Goal: Information Seeking & Learning: Learn about a topic

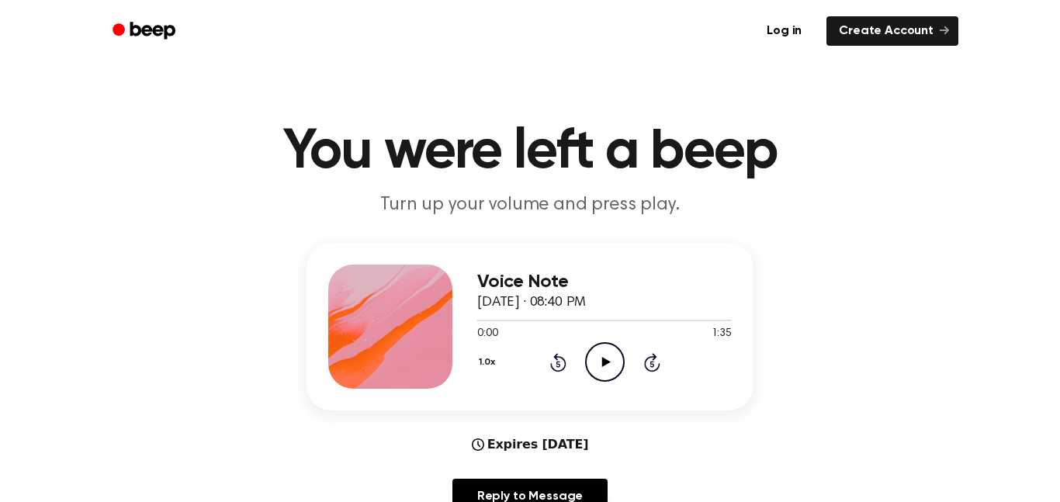
click at [598, 352] on icon "Play Audio" at bounding box center [605, 362] width 40 height 40
click at [596, 364] on icon "Pause Audio" at bounding box center [605, 362] width 40 height 40
click at [608, 383] on div "Voice Note [DATE] · 08:40 PM 0:11 1:35 Your browser does not support the [objec…" at bounding box center [604, 327] width 255 height 124
click at [601, 373] on icon "Play Audio" at bounding box center [605, 362] width 40 height 40
click at [623, 354] on icon "Pause Audio" at bounding box center [605, 362] width 40 height 40
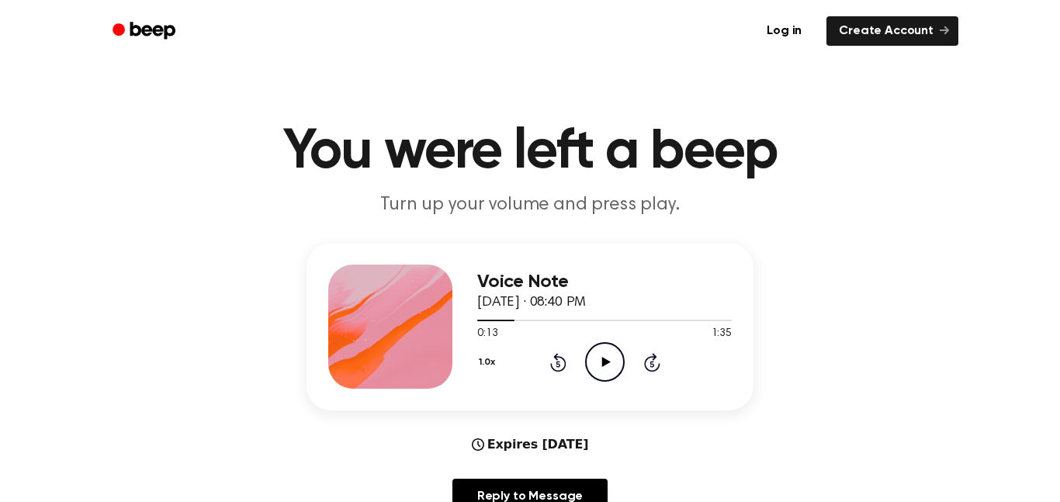
click at [605, 361] on icon at bounding box center [605, 362] width 9 height 10
click at [600, 348] on icon "Pause Audio" at bounding box center [605, 362] width 40 height 40
click at [586, 379] on icon "Play Audio" at bounding box center [605, 362] width 40 height 40
click at [604, 368] on icon "Pause Audio" at bounding box center [605, 362] width 40 height 40
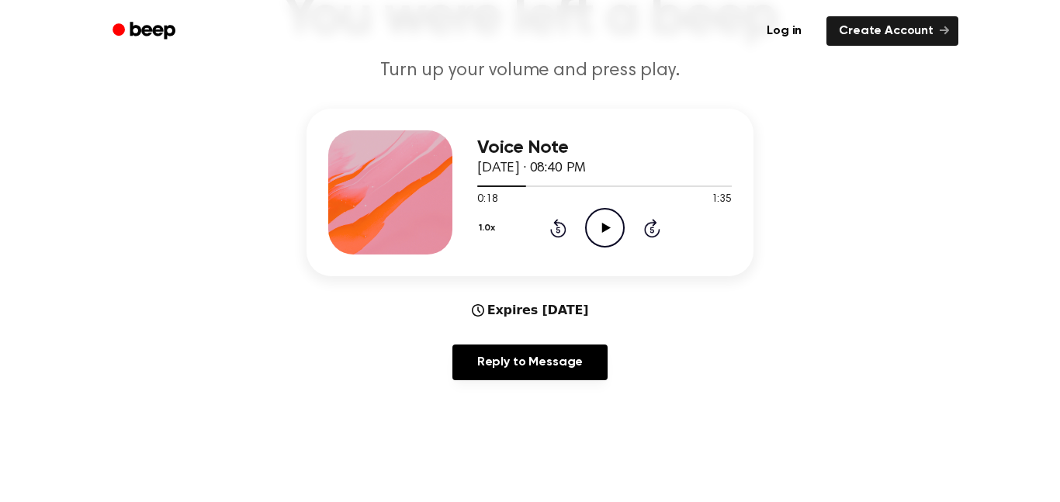
scroll to position [213, 0]
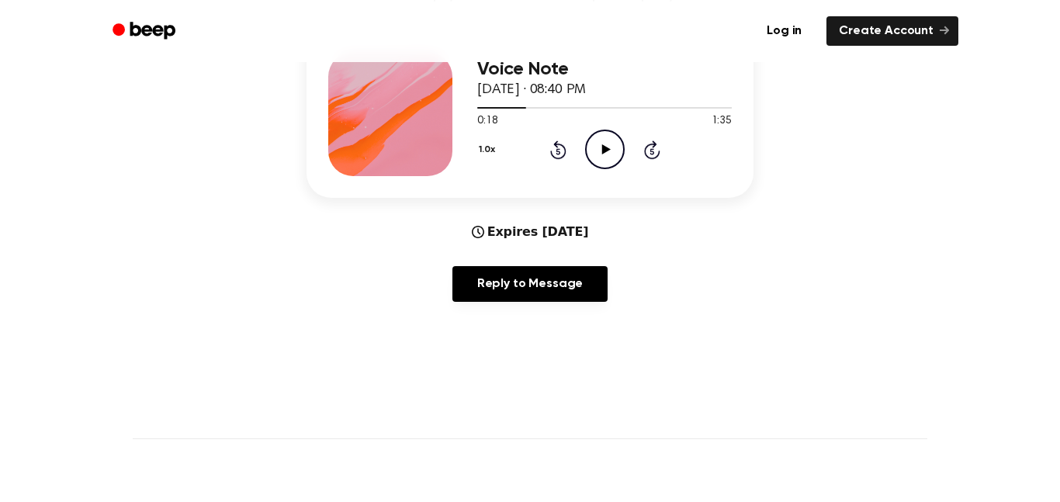
click at [608, 160] on icon "Play Audio" at bounding box center [605, 150] width 40 height 40
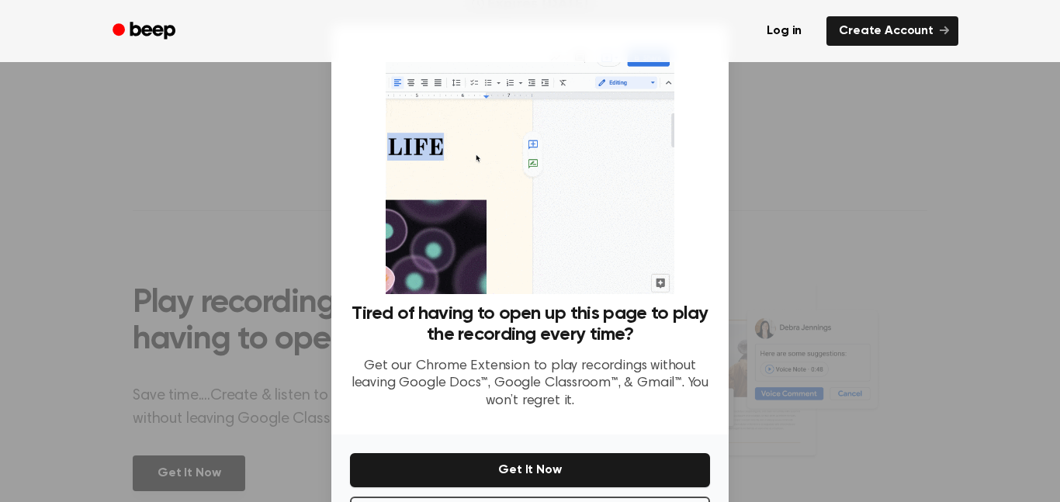
scroll to position [63, 0]
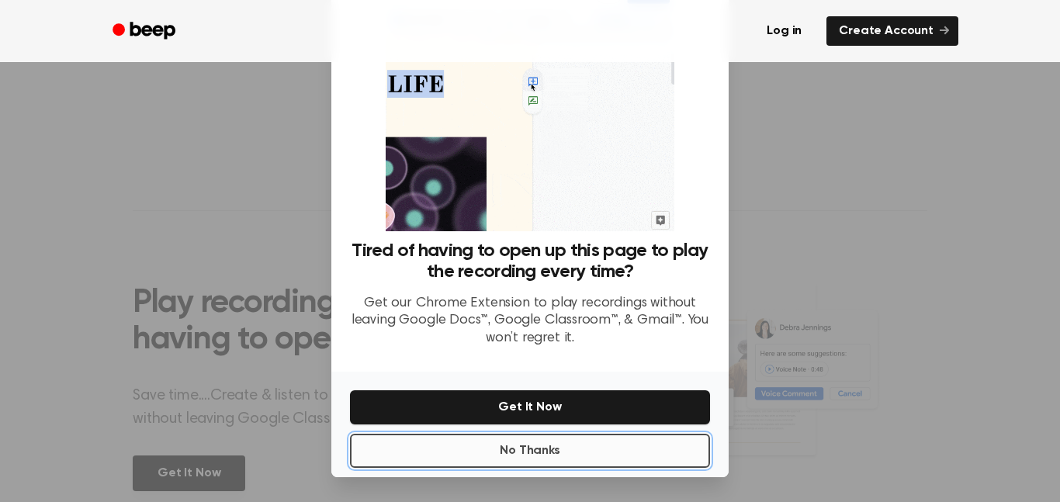
click at [632, 461] on button "No Thanks" at bounding box center [530, 451] width 360 height 34
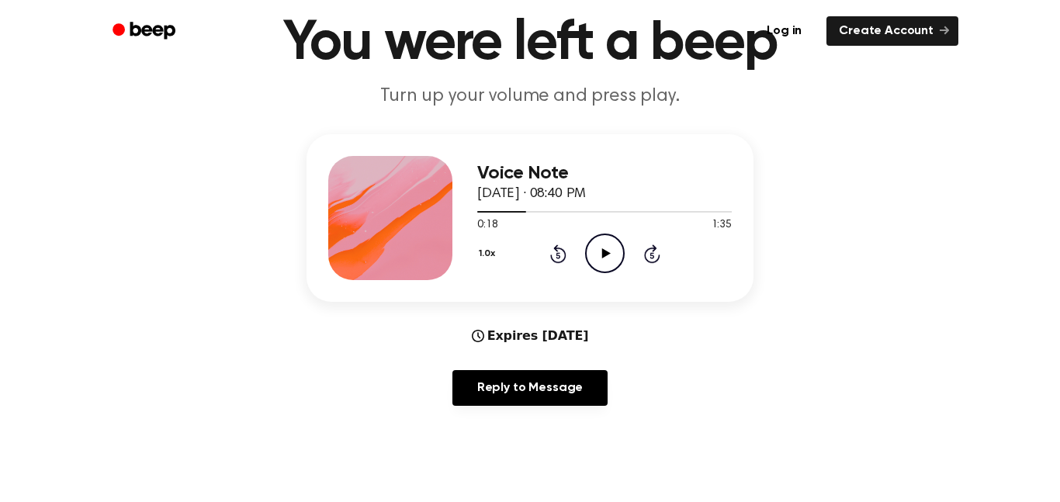
scroll to position [0, 0]
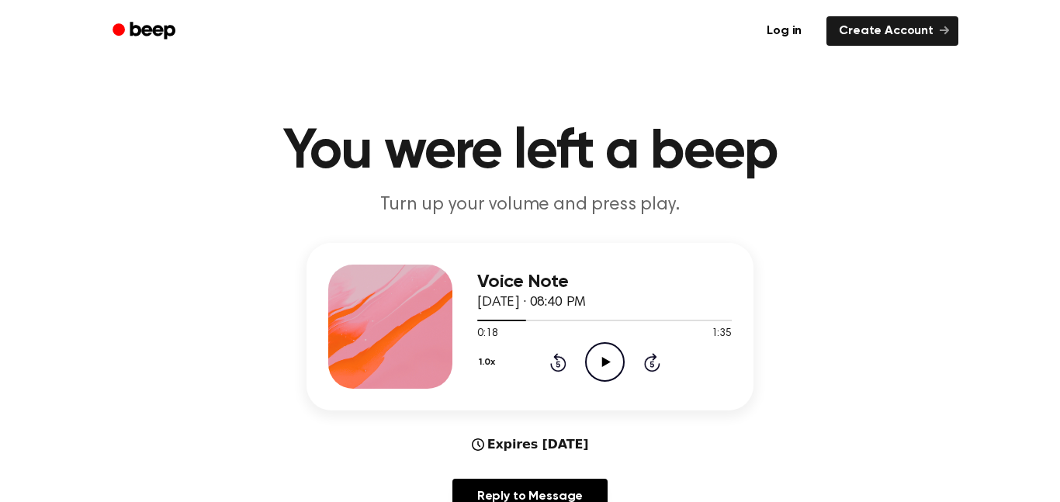
click at [618, 369] on icon "Play Audio" at bounding box center [605, 362] width 40 height 40
click at [609, 366] on icon "Pause Audio" at bounding box center [605, 362] width 40 height 40
click at [520, 321] on span at bounding box center [526, 320] width 12 height 12
click at [594, 362] on icon "Play Audio" at bounding box center [605, 362] width 40 height 40
click at [595, 360] on icon "Pause Audio" at bounding box center [605, 362] width 40 height 40
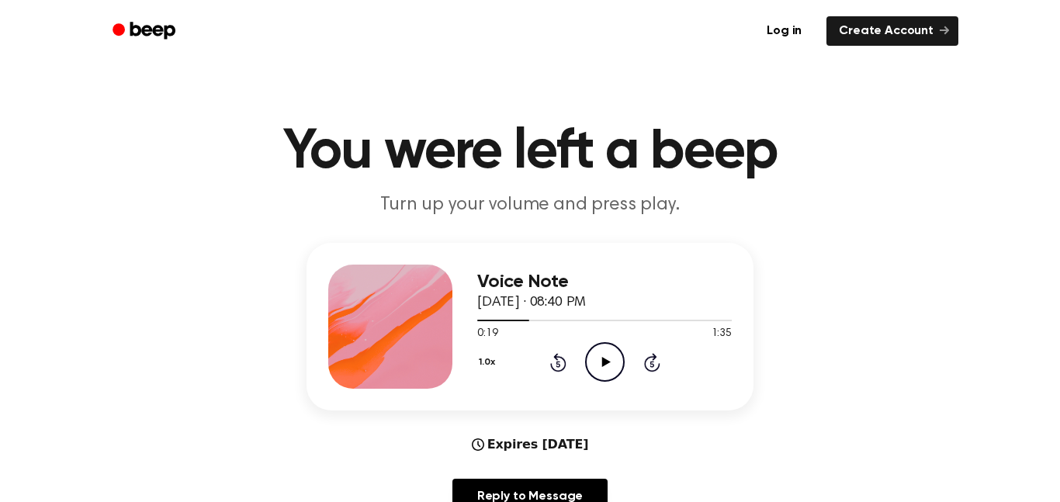
click at [595, 360] on icon "Play Audio" at bounding box center [605, 362] width 40 height 40
click at [607, 357] on icon "Pause Audio" at bounding box center [605, 362] width 40 height 40
click at [607, 357] on icon "Play Audio" at bounding box center [605, 362] width 40 height 40
click at [607, 357] on icon "Pause Audio" at bounding box center [605, 362] width 40 height 40
click at [607, 357] on icon "Play Audio" at bounding box center [605, 362] width 40 height 40
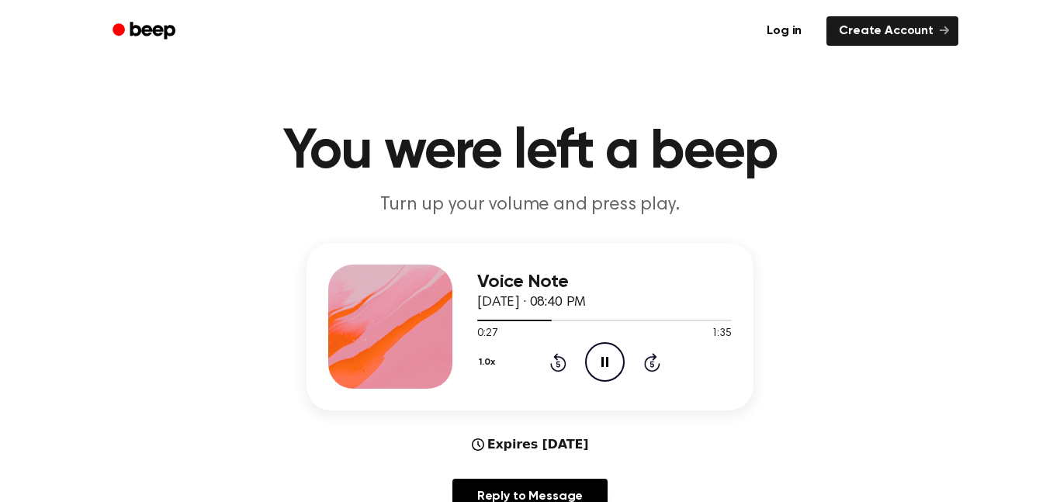
click at [607, 357] on icon "Pause Audio" at bounding box center [605, 362] width 40 height 40
click at [563, 360] on icon at bounding box center [558, 362] width 16 height 19
click at [597, 365] on icon "Play Audio" at bounding box center [605, 362] width 40 height 40
click at [597, 365] on icon "Pause Audio" at bounding box center [605, 362] width 40 height 40
click at [597, 365] on icon "Play Audio" at bounding box center [605, 362] width 40 height 40
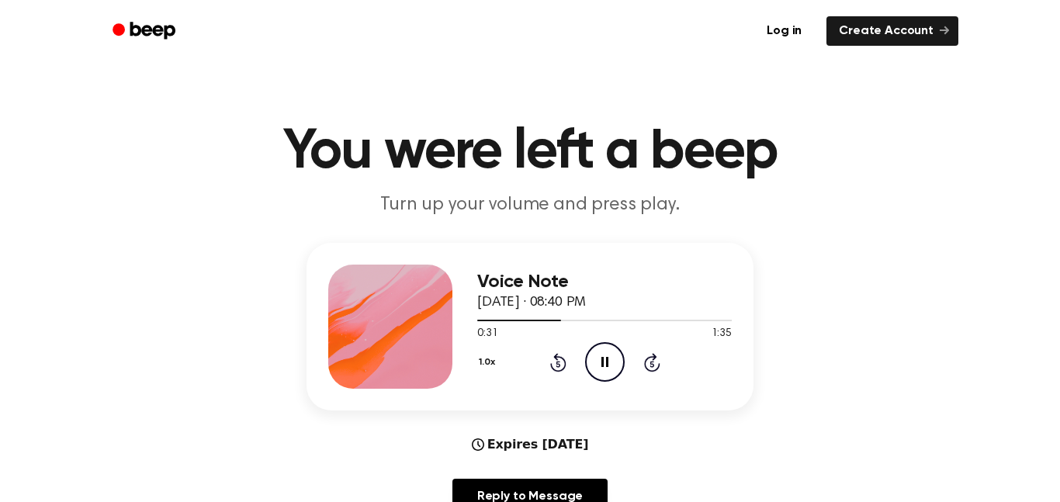
click at [597, 365] on icon "Pause Audio" at bounding box center [605, 362] width 40 height 40
click at [597, 365] on icon "Play Audio" at bounding box center [605, 362] width 40 height 40
click at [597, 365] on icon "Pause Audio" at bounding box center [605, 362] width 40 height 40
click at [549, 363] on icon "Rewind 5 seconds" at bounding box center [557, 362] width 17 height 20
click at [590, 358] on icon "Play Audio" at bounding box center [605, 362] width 40 height 40
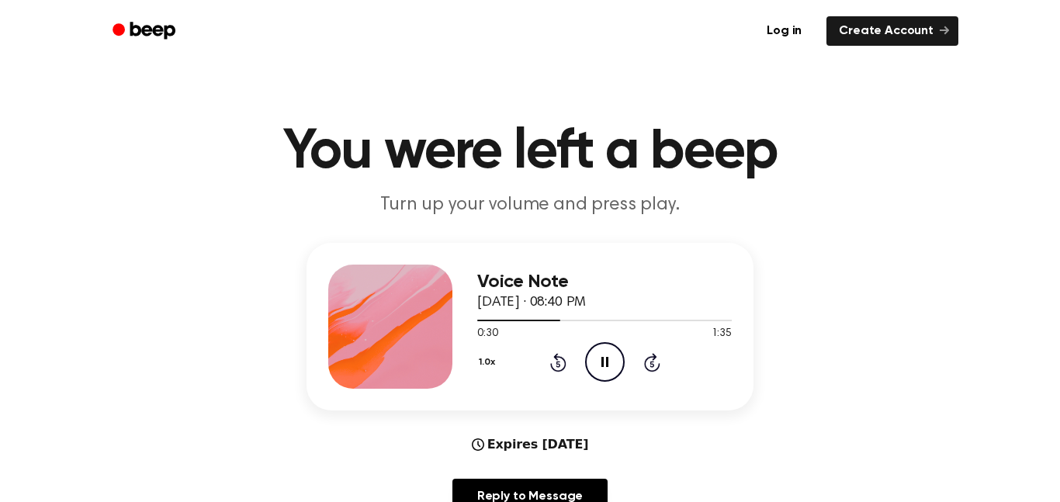
click at [590, 358] on icon "Pause Audio" at bounding box center [605, 362] width 40 height 40
click at [590, 358] on icon "Play Audio" at bounding box center [605, 362] width 40 height 40
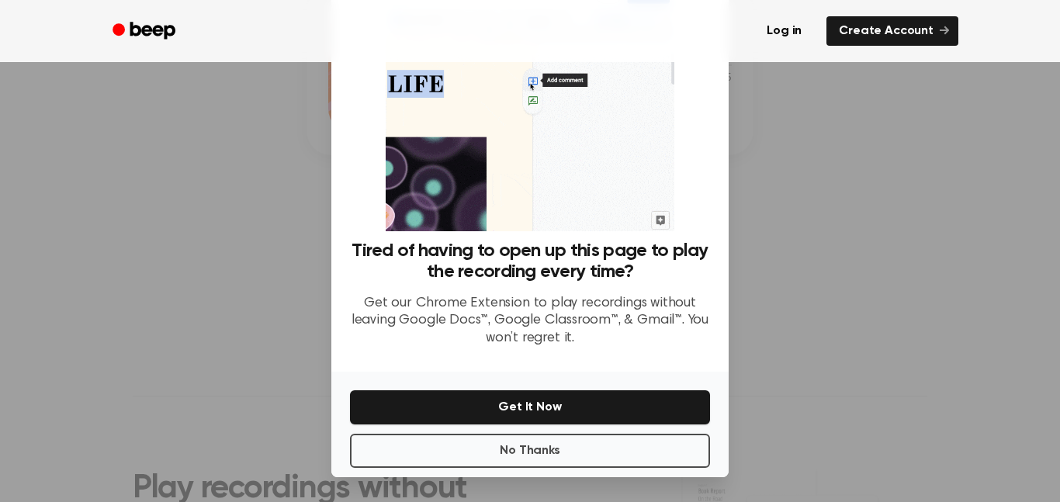
scroll to position [61, 0]
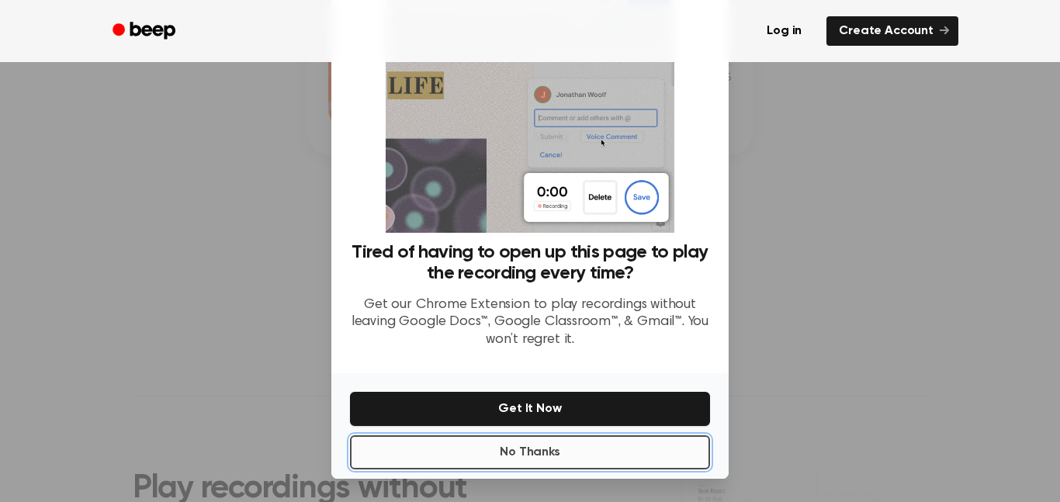
click at [508, 438] on button "No Thanks" at bounding box center [530, 452] width 360 height 34
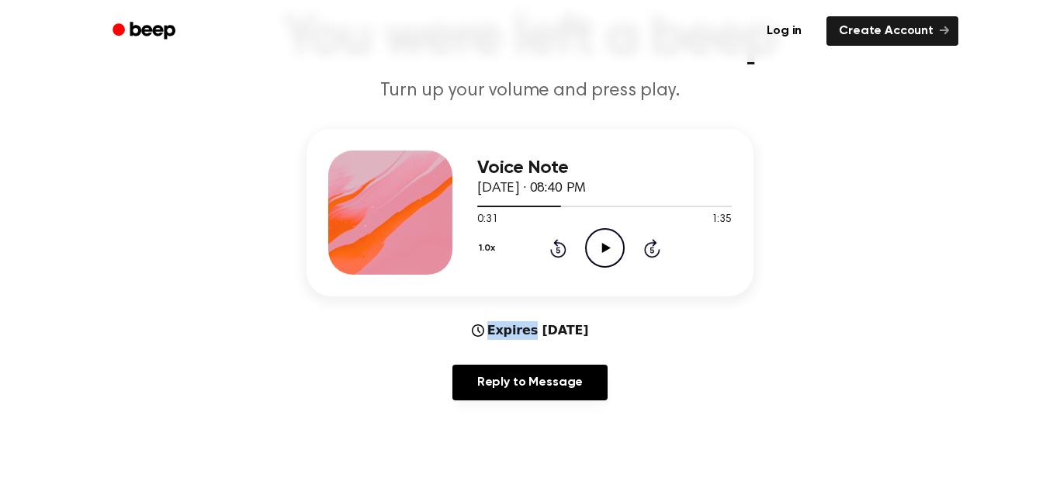
scroll to position [115, 0]
drag, startPoint x: 508, startPoint y: 438, endPoint x: 592, endPoint y: 355, distance: 118.0
click at [592, 355] on div "Expires [DATE] Reply to Message" at bounding box center [530, 366] width 447 height 92
click at [599, 248] on icon "Play Audio" at bounding box center [605, 247] width 40 height 40
click at [599, 248] on icon "Pause Audio" at bounding box center [605, 247] width 40 height 40
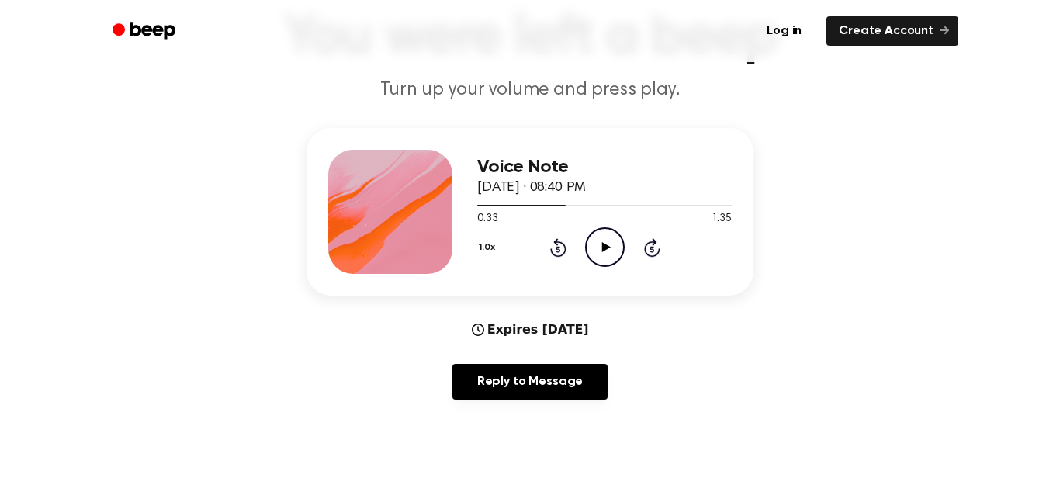
click at [599, 248] on icon "Play Audio" at bounding box center [605, 247] width 40 height 40
click at [599, 248] on icon "Pause Audio" at bounding box center [605, 247] width 40 height 40
click at [599, 248] on icon "Play Audio" at bounding box center [605, 247] width 40 height 40
click at [599, 248] on icon "Pause Audio" at bounding box center [605, 247] width 40 height 40
click at [599, 248] on icon "Play Audio" at bounding box center [605, 247] width 40 height 40
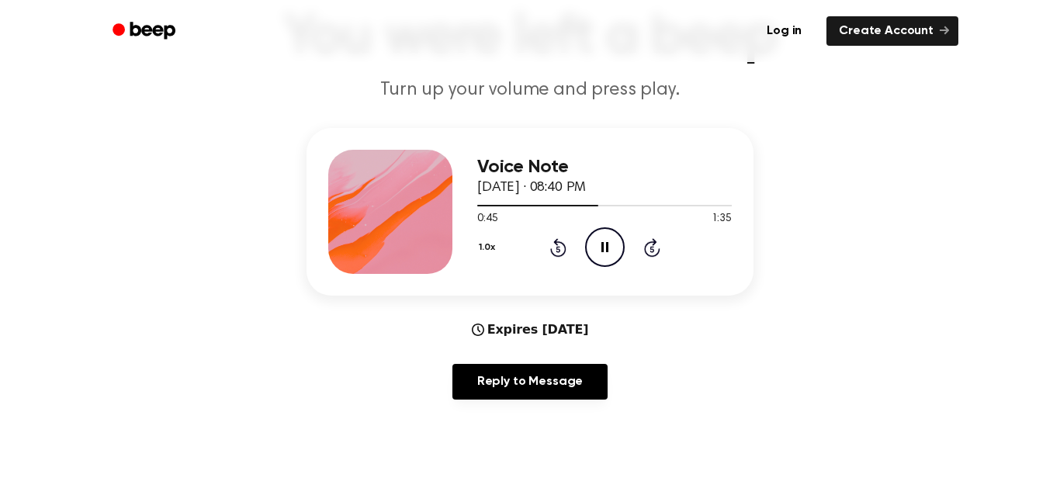
click at [599, 248] on icon "Pause Audio" at bounding box center [605, 247] width 40 height 40
click at [599, 248] on icon "Play Audio" at bounding box center [605, 247] width 40 height 40
click at [599, 248] on icon "Pause Audio" at bounding box center [605, 247] width 40 height 40
click at [599, 246] on icon "Play Audio" at bounding box center [605, 247] width 40 height 40
click at [599, 246] on icon "Pause Audio" at bounding box center [605, 247] width 40 height 40
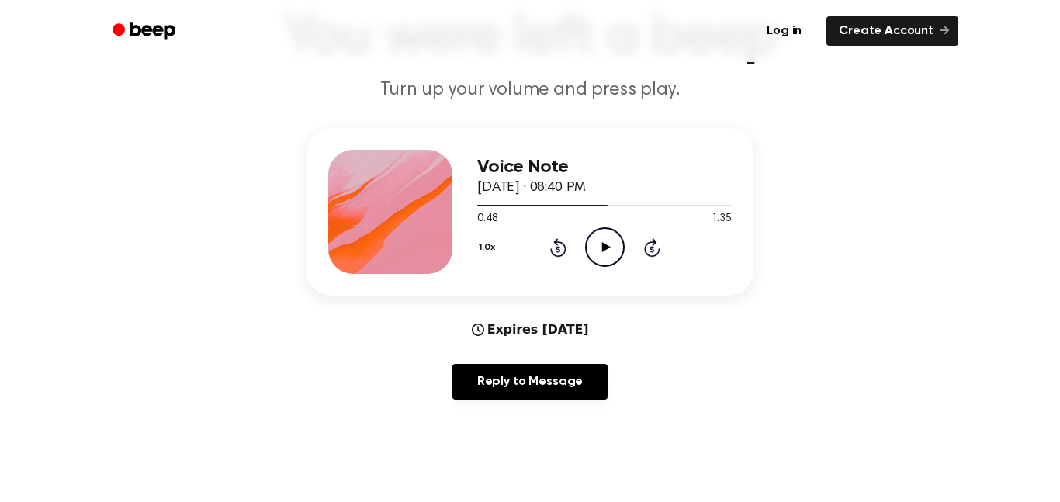
click at [599, 246] on icon "Play Audio" at bounding box center [605, 247] width 40 height 40
click at [599, 246] on icon "Pause Audio" at bounding box center [605, 247] width 40 height 40
click at [598, 246] on icon "Play Audio" at bounding box center [605, 247] width 40 height 40
click at [598, 246] on icon "Pause Audio" at bounding box center [605, 247] width 40 height 40
click at [598, 246] on icon "Play Audio" at bounding box center [605, 247] width 40 height 40
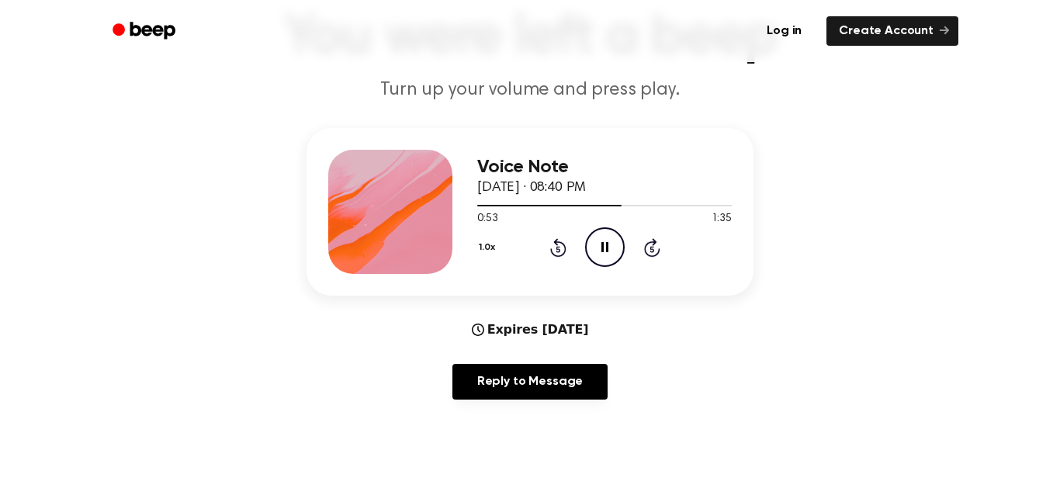
click at [598, 246] on icon "Pause Audio" at bounding box center [605, 247] width 40 height 40
click at [598, 246] on icon "Play Audio" at bounding box center [605, 247] width 40 height 40
click at [598, 246] on icon "Pause Audio" at bounding box center [605, 247] width 40 height 40
click at [598, 246] on icon "Play Audio" at bounding box center [605, 247] width 40 height 40
click at [598, 246] on icon "Pause Audio" at bounding box center [605, 247] width 40 height 40
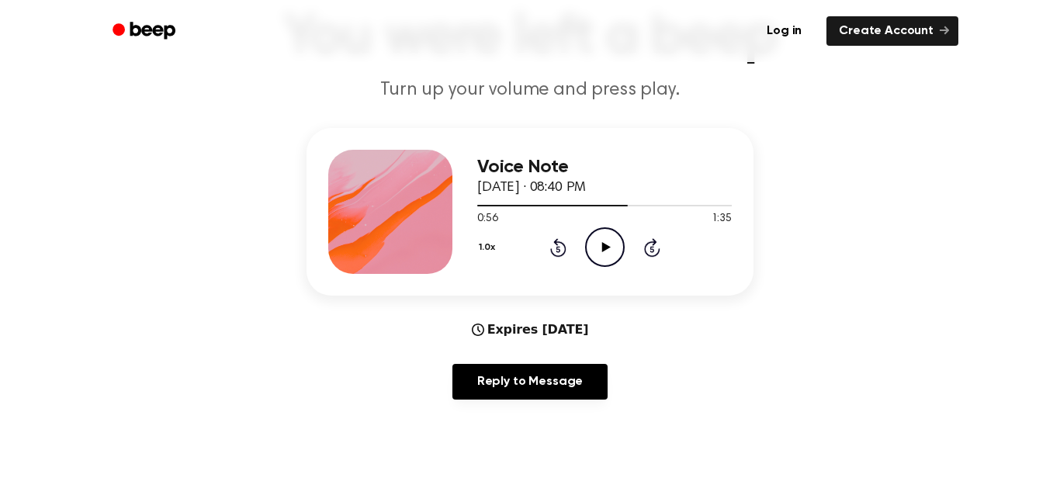
click at [567, 249] on div "1.0x Rewind 5 seconds Play Audio Skip 5 seconds" at bounding box center [604, 247] width 255 height 40
click at [561, 244] on icon at bounding box center [558, 247] width 16 height 19
click at [594, 244] on icon "Play Audio" at bounding box center [605, 247] width 40 height 40
click at [593, 244] on icon "Pause Audio" at bounding box center [605, 247] width 40 height 40
click at [593, 244] on icon "Play Audio" at bounding box center [605, 247] width 40 height 40
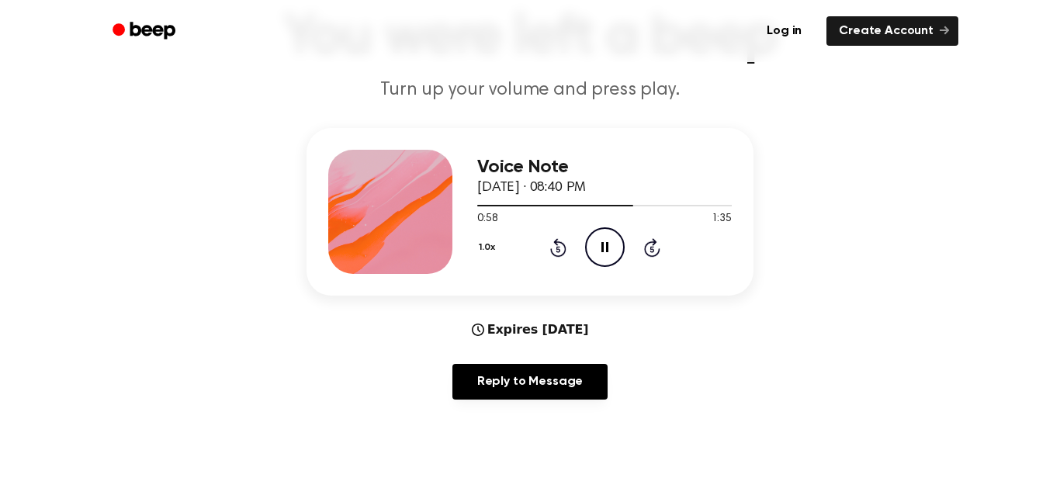
click at [593, 244] on icon "Pause Audio" at bounding box center [605, 247] width 40 height 40
click at [593, 244] on icon "Play Audio" at bounding box center [605, 247] width 40 height 40
click at [593, 244] on icon "Pause Audio" at bounding box center [605, 247] width 40 height 40
click at [593, 244] on icon "Play Audio" at bounding box center [605, 247] width 40 height 40
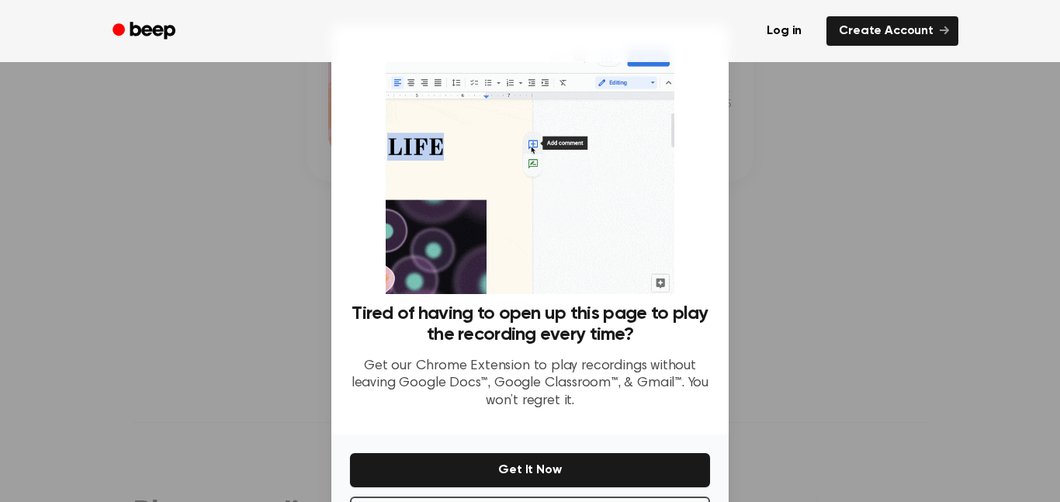
scroll to position [63, 0]
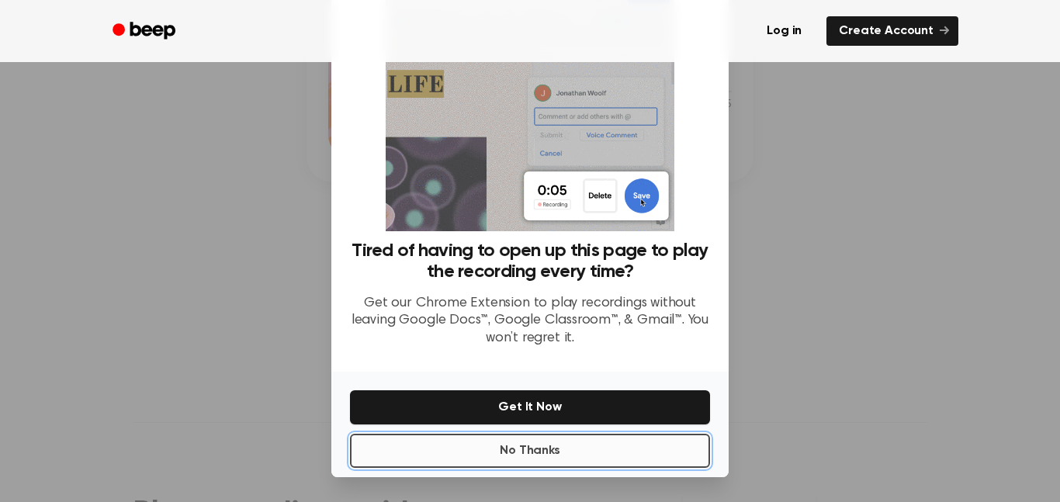
click at [490, 462] on button "No Thanks" at bounding box center [530, 451] width 360 height 34
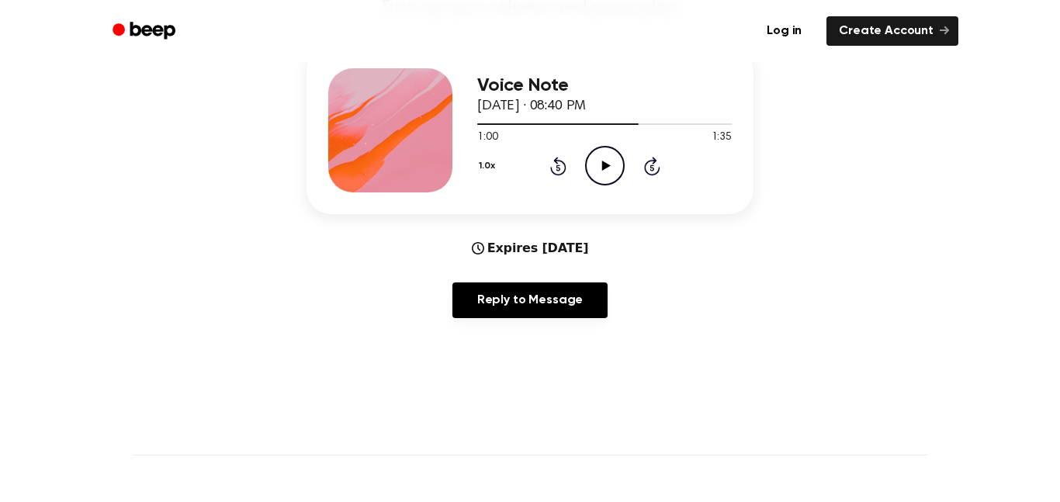
scroll to position [193, 0]
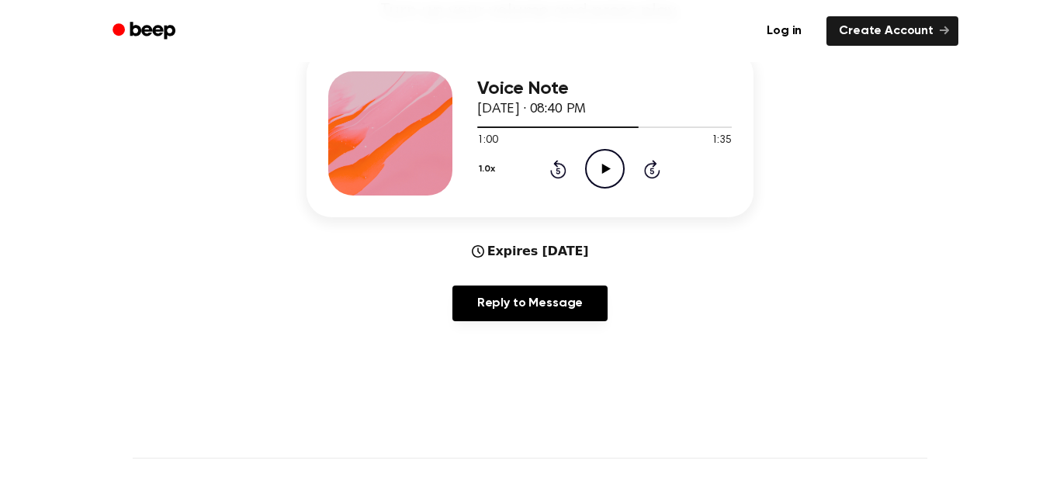
click at [607, 169] on icon at bounding box center [605, 169] width 9 height 10
click at [593, 169] on icon "Pause Audio" at bounding box center [605, 169] width 40 height 40
click at [611, 172] on icon "Play Audio" at bounding box center [605, 169] width 40 height 40
click at [611, 172] on icon "Pause Audio" at bounding box center [605, 169] width 40 height 40
click at [546, 175] on div "1.0x Rewind 5 seconds Play Audio Skip 5 seconds" at bounding box center [604, 169] width 255 height 40
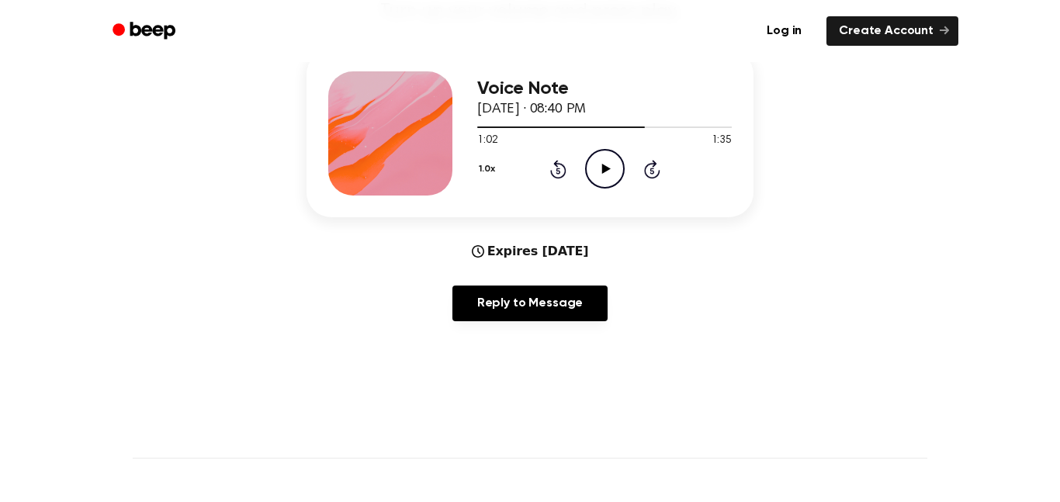
click at [560, 174] on icon "Rewind 5 seconds" at bounding box center [557, 169] width 17 height 20
click at [591, 171] on icon "Play Audio" at bounding box center [605, 169] width 40 height 40
click at [591, 171] on icon "Pause Audio" at bounding box center [605, 169] width 40 height 40
click at [591, 171] on icon "Play Audio" at bounding box center [605, 169] width 40 height 40
click at [591, 171] on icon "Pause Audio" at bounding box center [605, 169] width 40 height 40
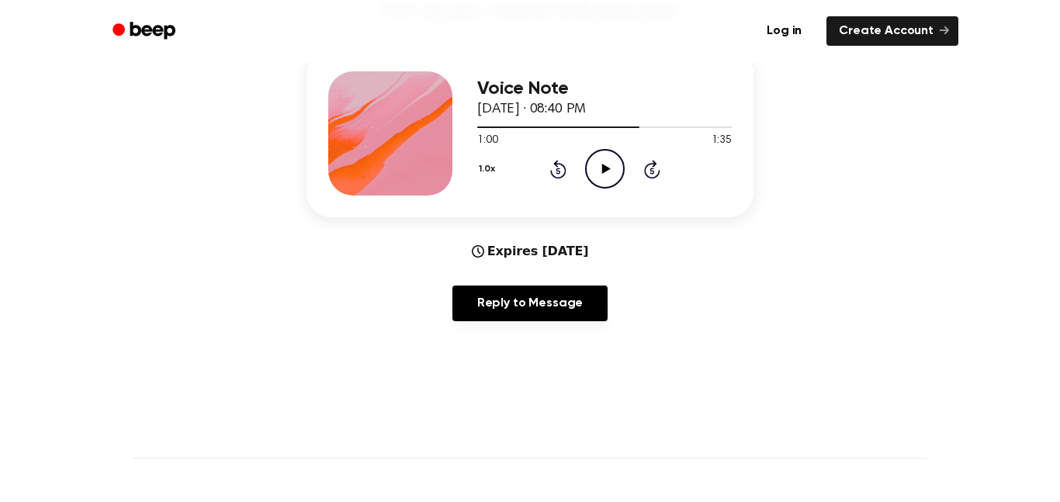
click at [591, 171] on icon "Play Audio" at bounding box center [605, 169] width 40 height 40
click at [591, 171] on icon "Pause Audio" at bounding box center [605, 169] width 40 height 40
click at [553, 172] on icon "Rewind 5 seconds" at bounding box center [557, 169] width 17 height 20
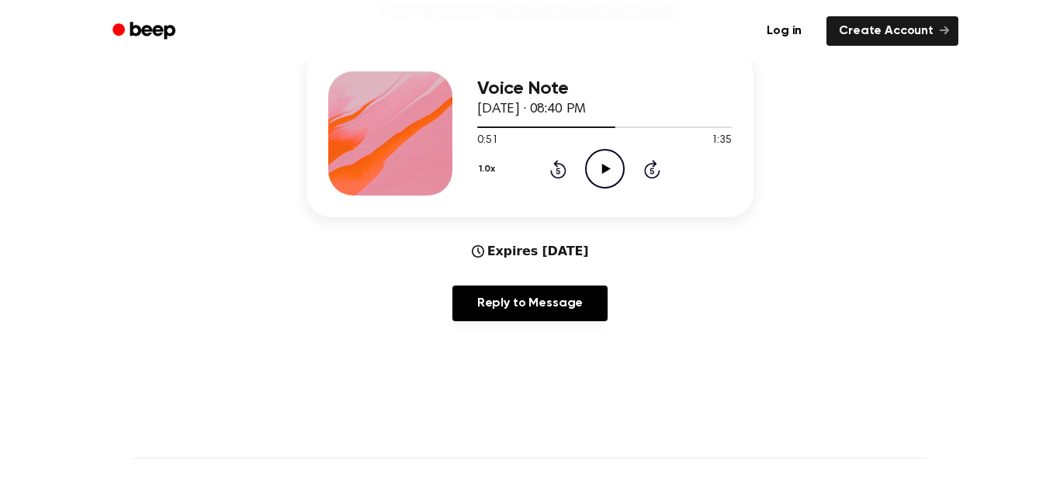
click at [553, 172] on icon "Rewind 5 seconds" at bounding box center [557, 169] width 17 height 20
click at [607, 178] on icon "Play Audio" at bounding box center [605, 169] width 40 height 40
click at [557, 161] on icon at bounding box center [558, 169] width 16 height 19
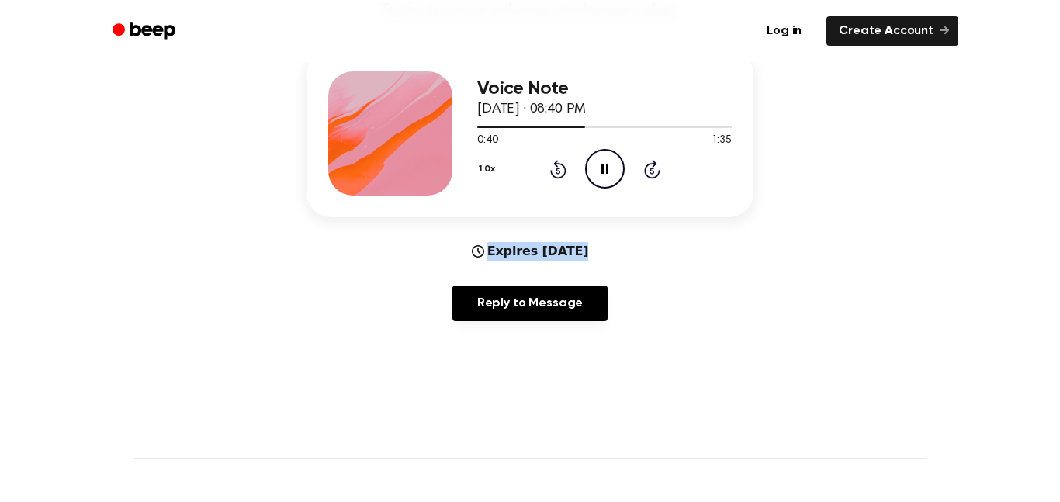
click at [630, 156] on div "1.0x Rewind 5 seconds Pause Audio Skip 5 seconds" at bounding box center [604, 169] width 255 height 40
click at [611, 166] on icon "Pause Audio" at bounding box center [605, 169] width 40 height 40
click at [611, 166] on icon "Play Audio" at bounding box center [605, 169] width 40 height 40
click at [652, 171] on icon at bounding box center [652, 171] width 4 height 6
click at [611, 166] on icon "Pause Audio" at bounding box center [605, 169] width 40 height 40
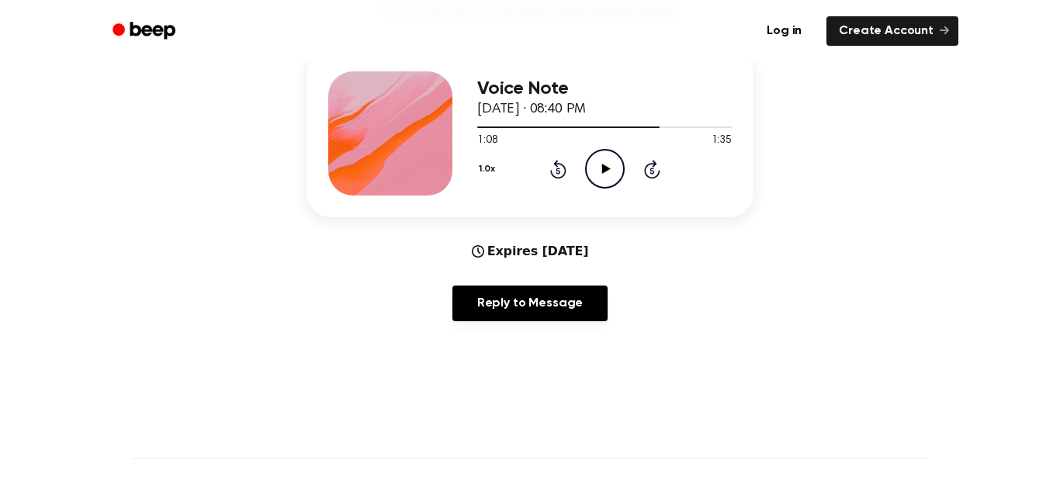
click at [611, 166] on icon "Play Audio" at bounding box center [605, 169] width 40 height 40
click at [611, 166] on icon "Pause Audio" at bounding box center [605, 169] width 40 height 40
click at [558, 171] on icon at bounding box center [558, 171] width 4 height 6
click at [611, 166] on icon "Play Audio" at bounding box center [605, 169] width 40 height 40
click at [611, 166] on icon "Pause Audio" at bounding box center [605, 169] width 40 height 40
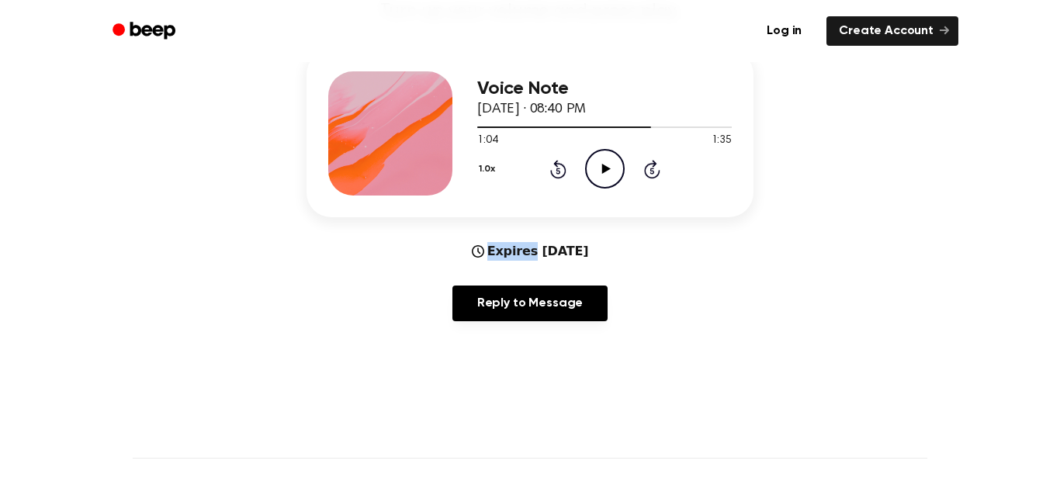
click at [611, 166] on icon "Play Audio" at bounding box center [605, 169] width 40 height 40
click at [611, 166] on icon "Pause Audio" at bounding box center [605, 169] width 40 height 40
click at [611, 166] on icon "Play Audio" at bounding box center [605, 169] width 40 height 40
click at [611, 166] on icon "Pause Audio" at bounding box center [605, 169] width 40 height 40
click at [552, 162] on icon "Rewind 5 seconds" at bounding box center [557, 169] width 17 height 20
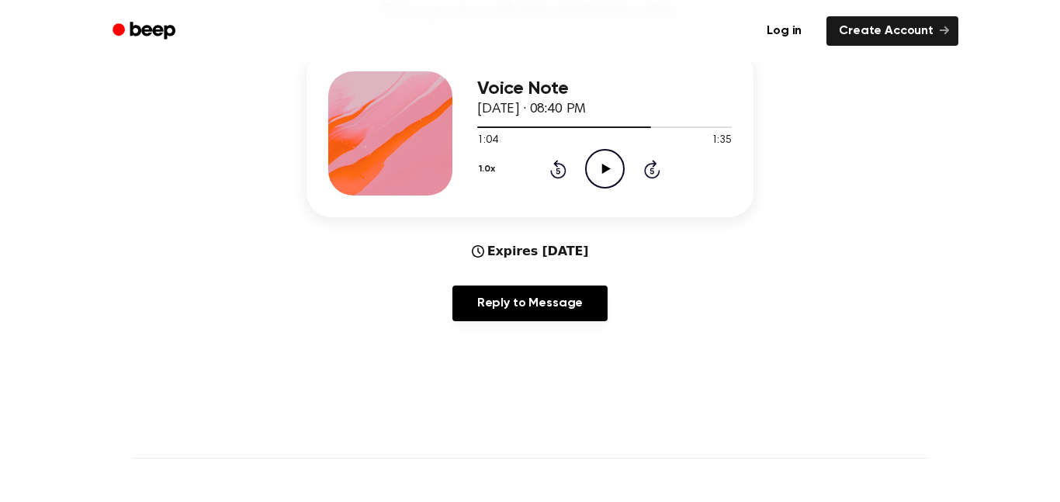
click at [598, 164] on icon "Play Audio" at bounding box center [605, 169] width 40 height 40
click at [598, 164] on icon "Pause Audio" at bounding box center [605, 169] width 40 height 40
click at [555, 165] on icon at bounding box center [558, 169] width 16 height 19
click at [615, 175] on icon "Play Audio" at bounding box center [605, 169] width 40 height 40
click at [600, 174] on icon "Pause Audio" at bounding box center [605, 169] width 40 height 40
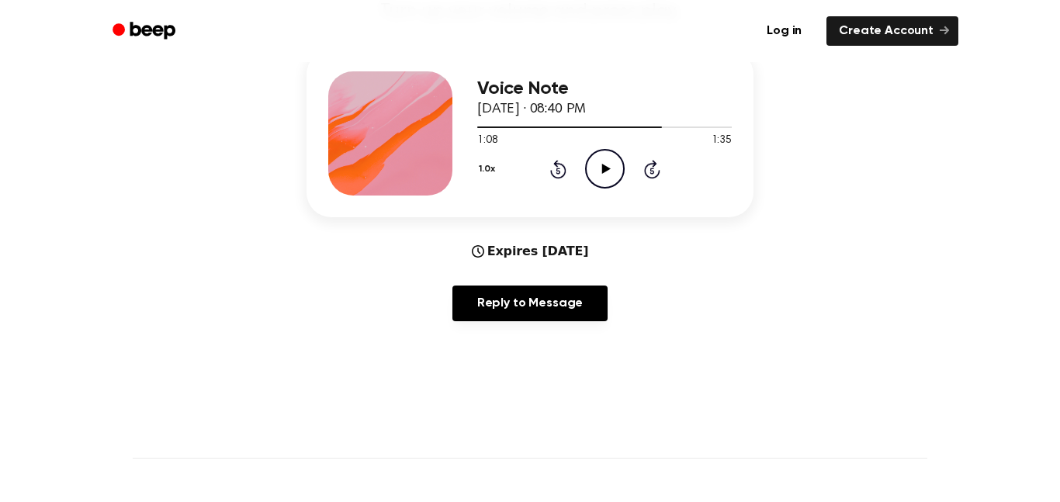
click at [600, 174] on icon "Play Audio" at bounding box center [605, 169] width 40 height 40
click at [600, 174] on icon "Pause Audio" at bounding box center [605, 169] width 40 height 40
click at [599, 175] on icon "Play Audio" at bounding box center [605, 169] width 40 height 40
click at [599, 175] on icon "Pause Audio" at bounding box center [605, 169] width 40 height 40
click at [599, 175] on icon "Play Audio" at bounding box center [605, 169] width 40 height 40
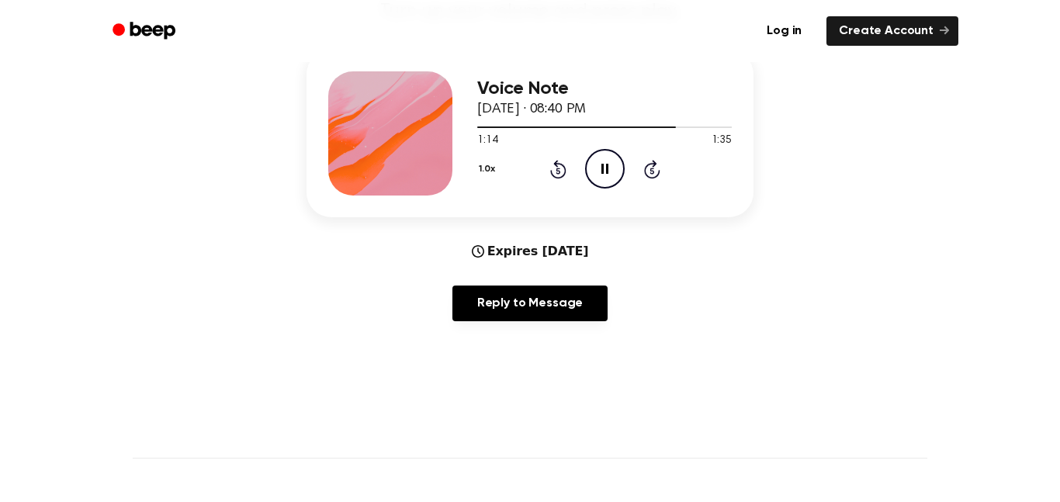
click at [599, 175] on icon "Pause Audio" at bounding box center [605, 169] width 40 height 40
click at [599, 175] on icon "Play Audio" at bounding box center [605, 169] width 40 height 40
click at [599, 175] on icon "Pause Audio" at bounding box center [605, 169] width 40 height 40
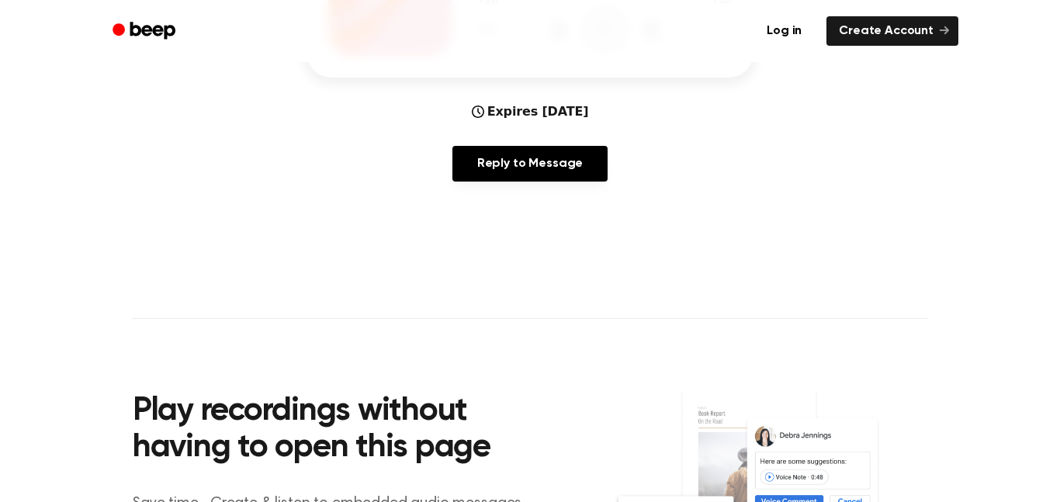
scroll to position [331, 0]
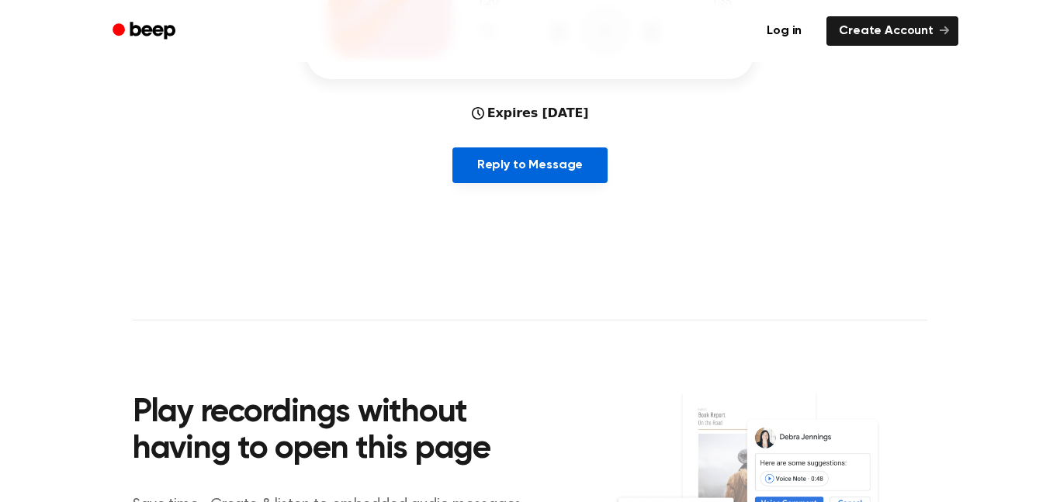
click at [565, 165] on link "Reply to Message" at bounding box center [529, 165] width 155 height 36
